Goal: Task Accomplishment & Management: Manage account settings

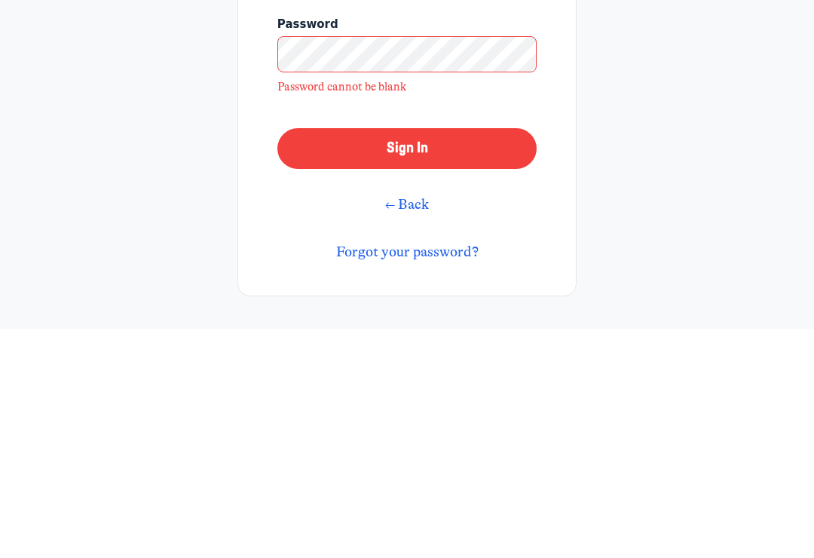
scroll to position [148, 0]
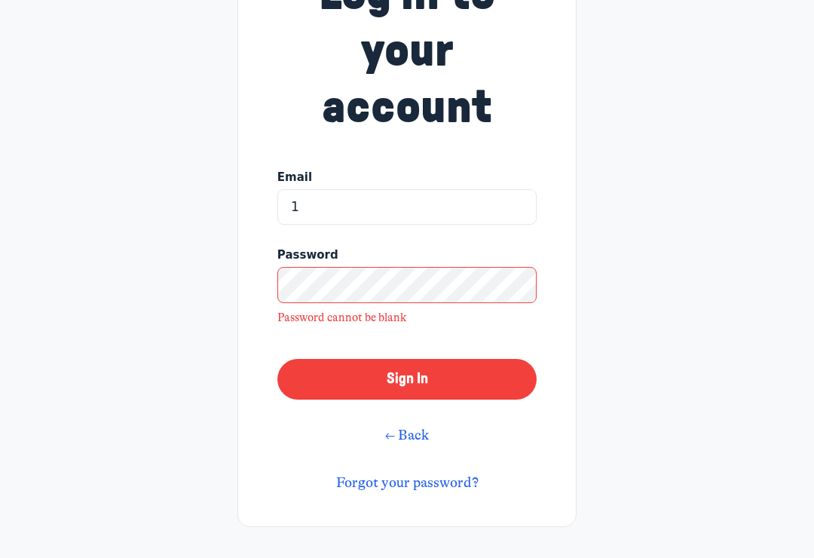
type input "1"
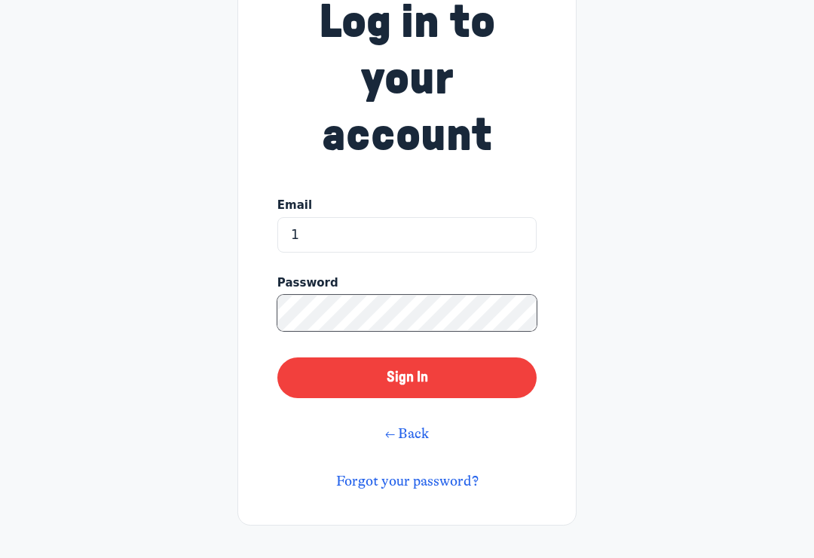
scroll to position [119, 0]
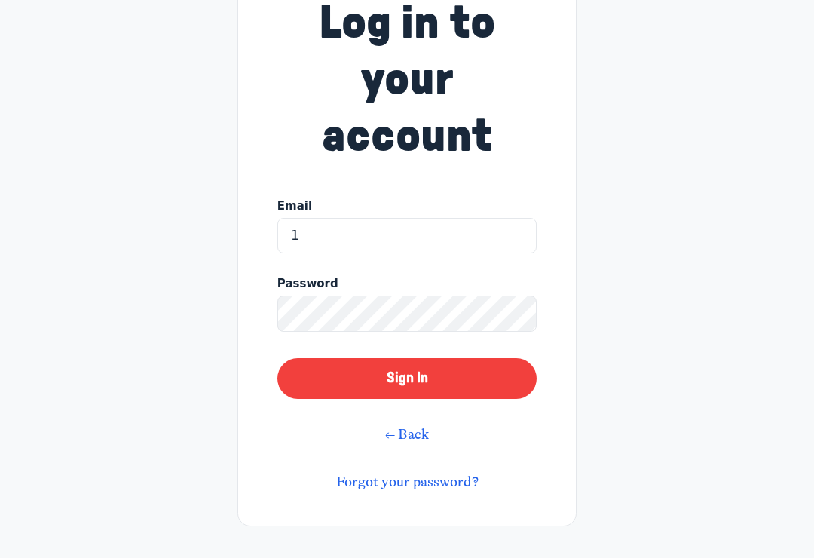
click at [412, 376] on button "Sign In" at bounding box center [406, 378] width 259 height 41
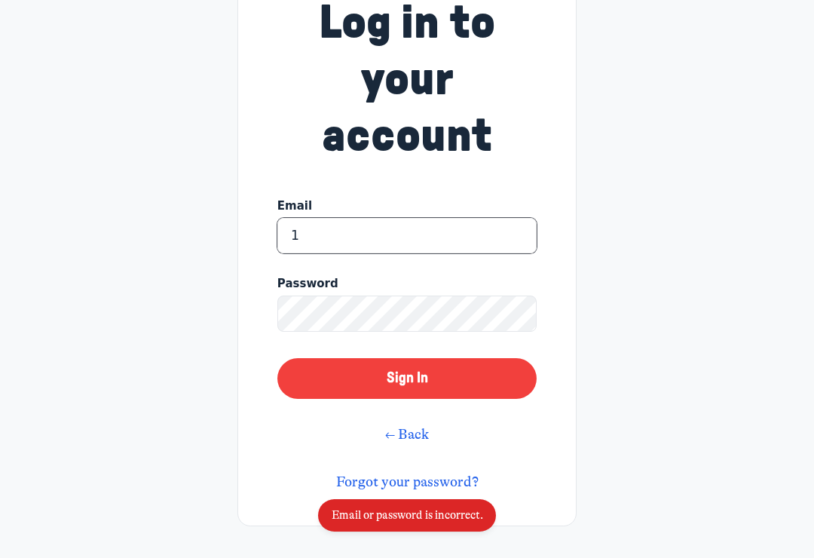
click at [308, 241] on input "1" at bounding box center [406, 236] width 259 height 36
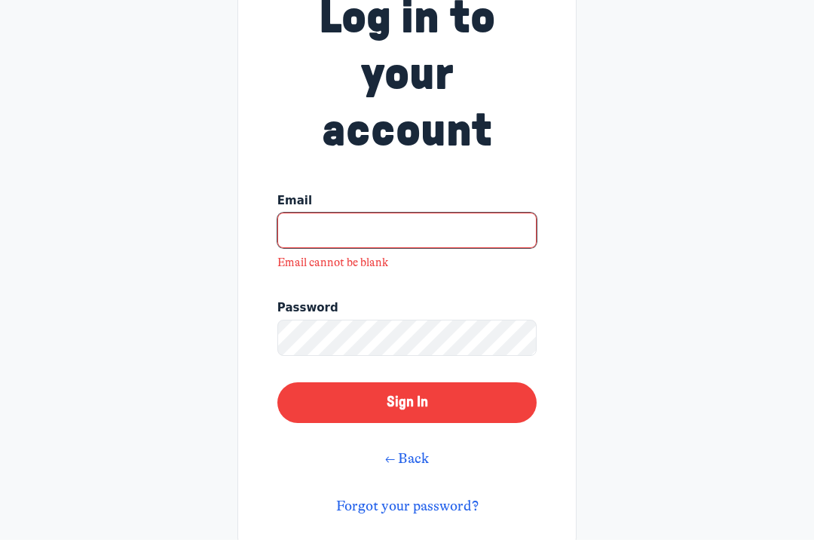
scroll to position [0, 0]
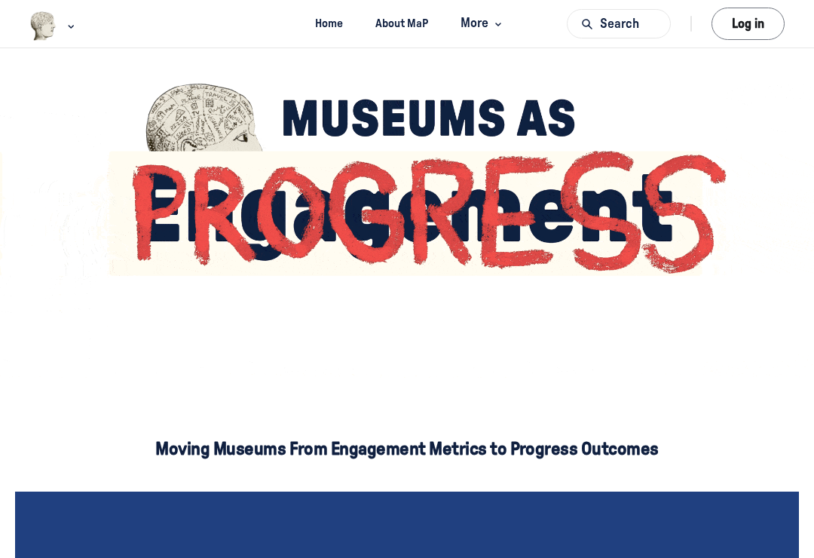
scroll to position [23, 0]
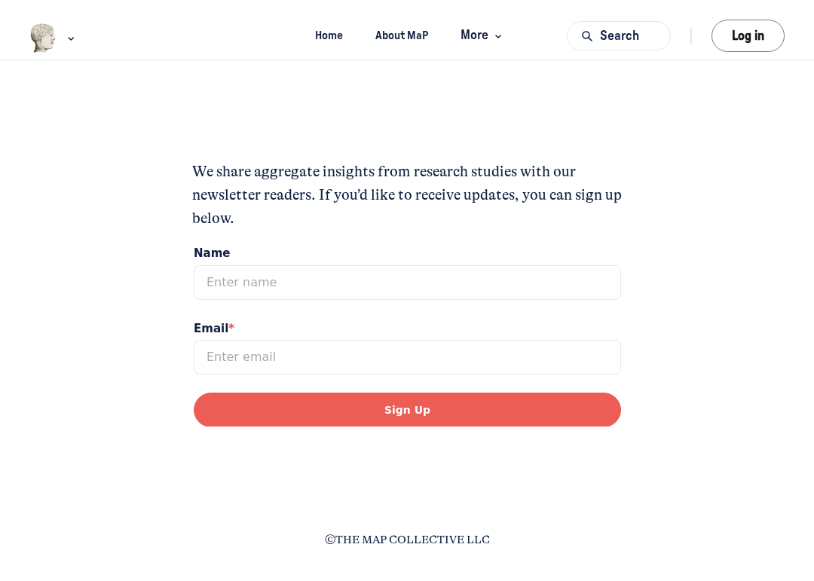
scroll to position [261, 0]
